Goal: Check status: Check status

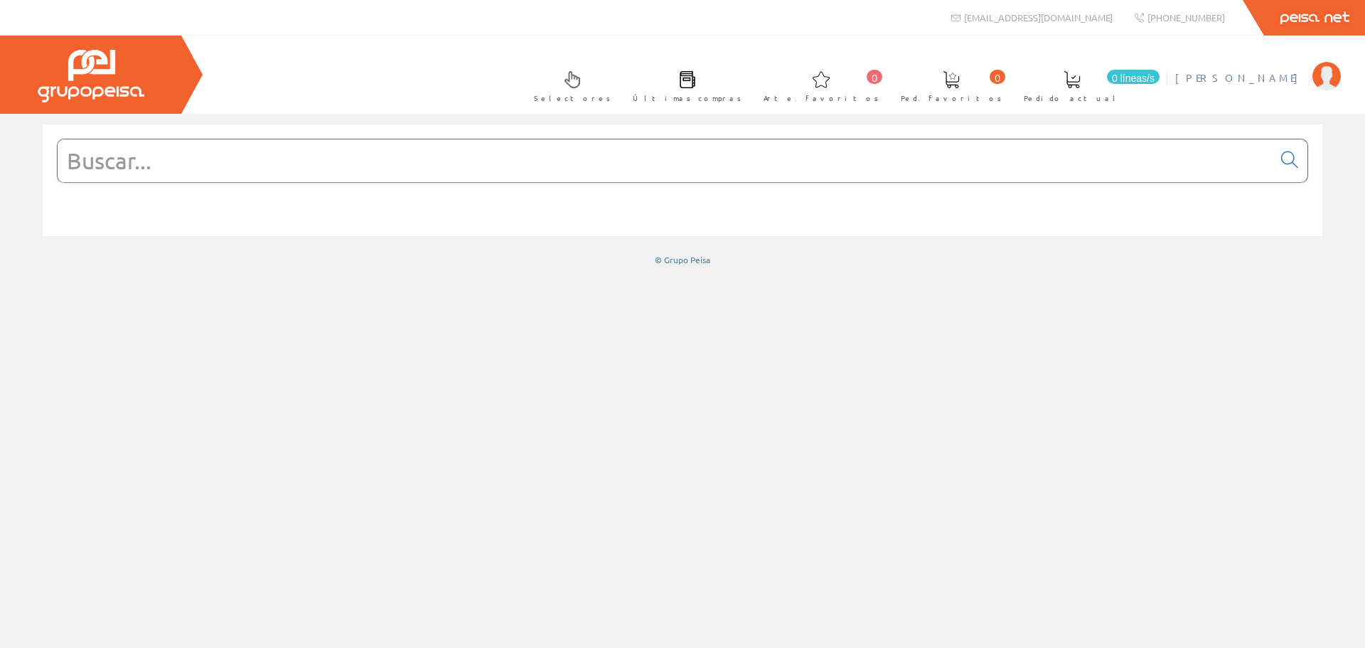
click at [1262, 76] on font "[PERSON_NAME]" at bounding box center [1241, 77] width 130 height 13
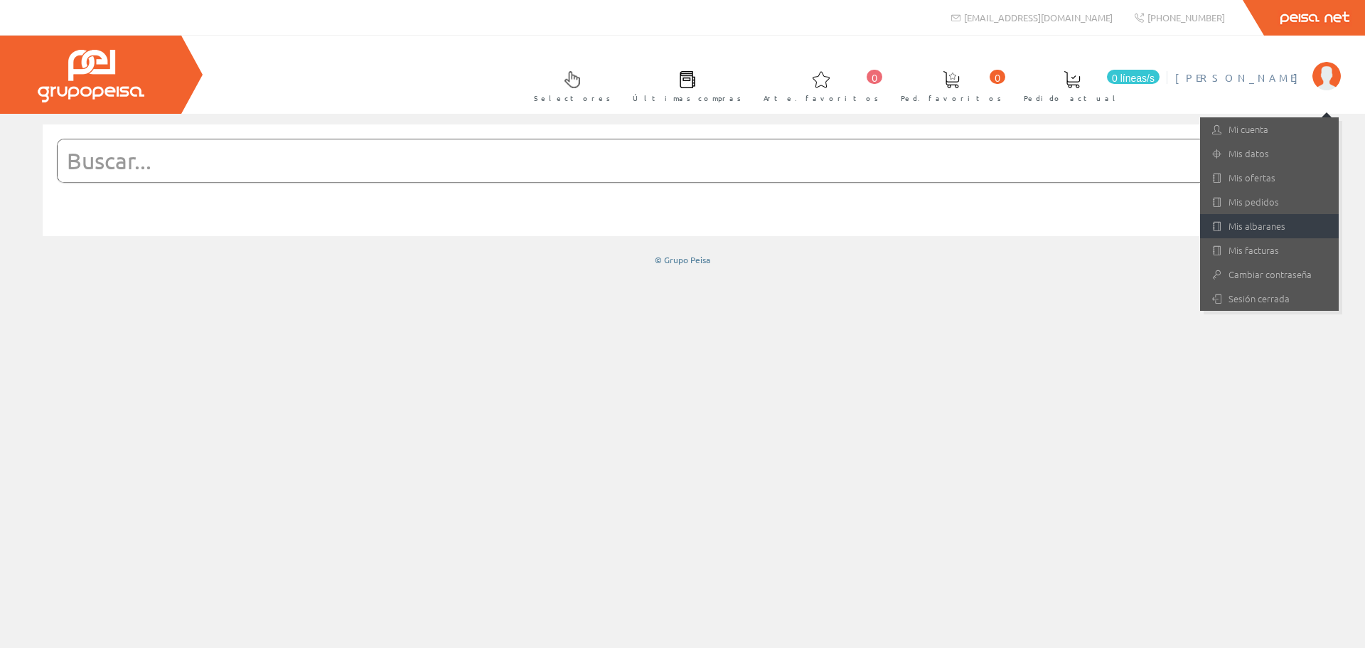
click at [1240, 219] on link "Mis albaranes" at bounding box center [1269, 226] width 139 height 24
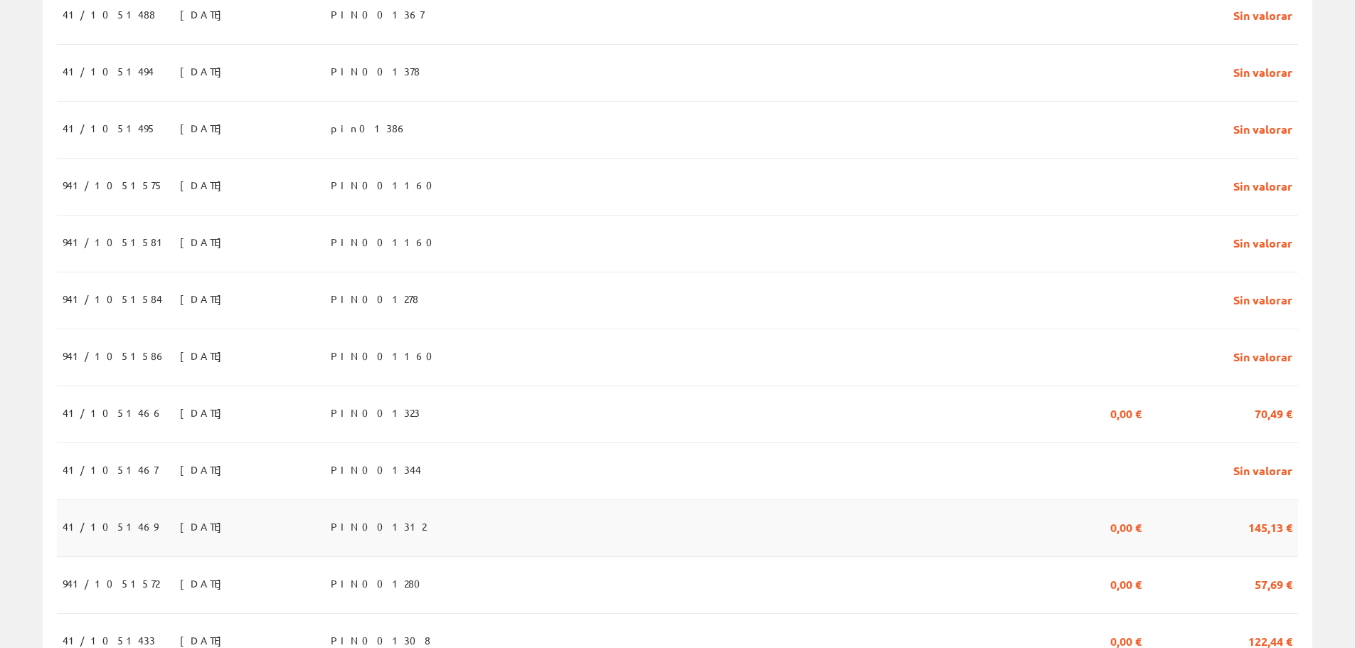
scroll to position [569, 0]
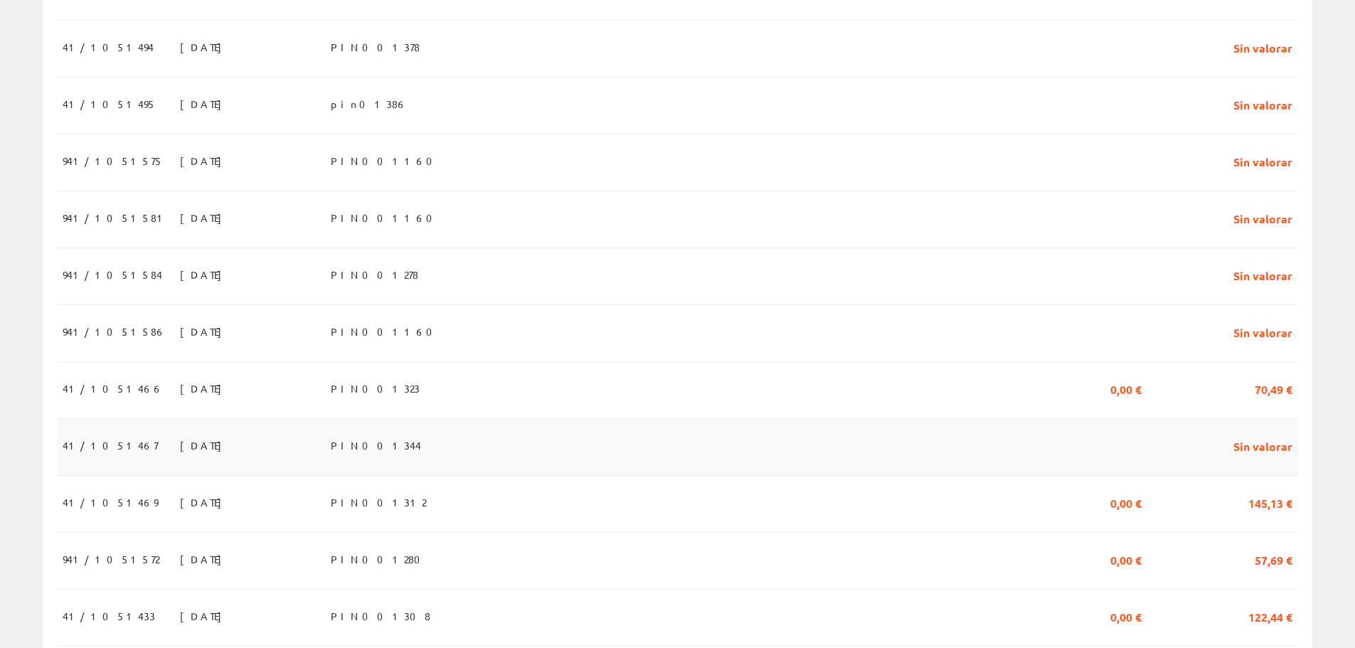
click at [106, 452] on font "41/1051467" at bounding box center [110, 445] width 95 height 13
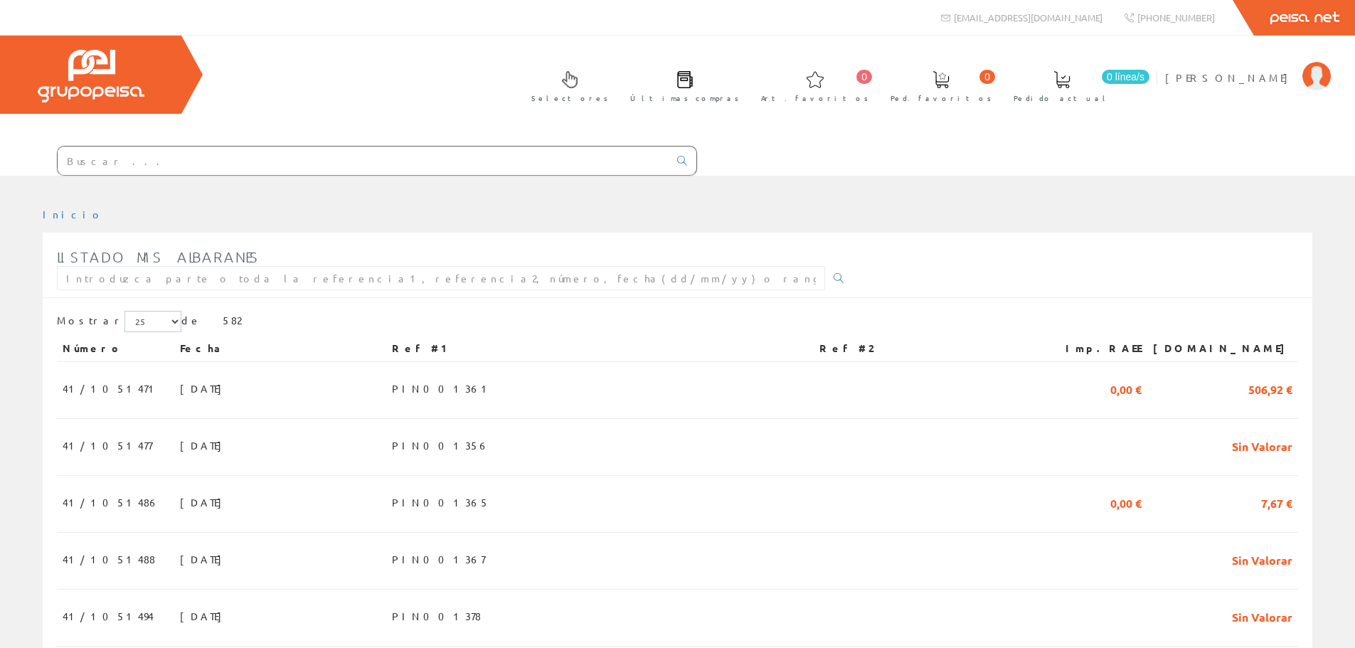
scroll to position [569, 0]
